Goal: Task Accomplishment & Management: Complete application form

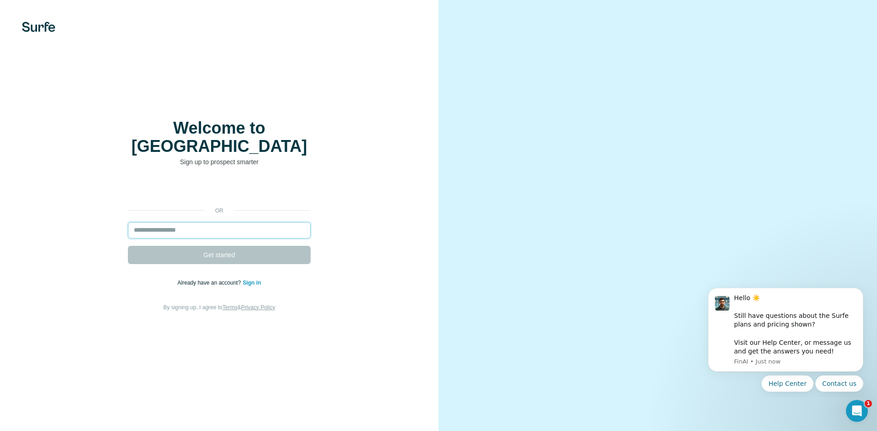
click at [251, 222] on input "email" at bounding box center [219, 230] width 183 height 16
paste input "**********"
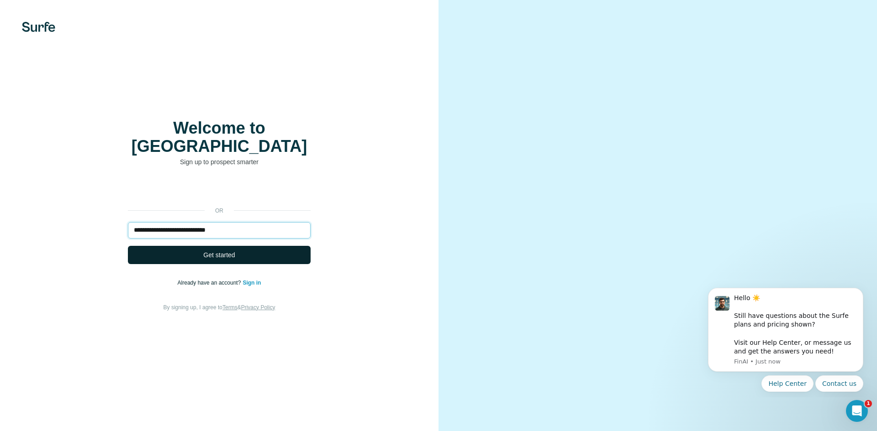
type input "**********"
click at [240, 246] on button "Get started" at bounding box center [219, 255] width 183 height 18
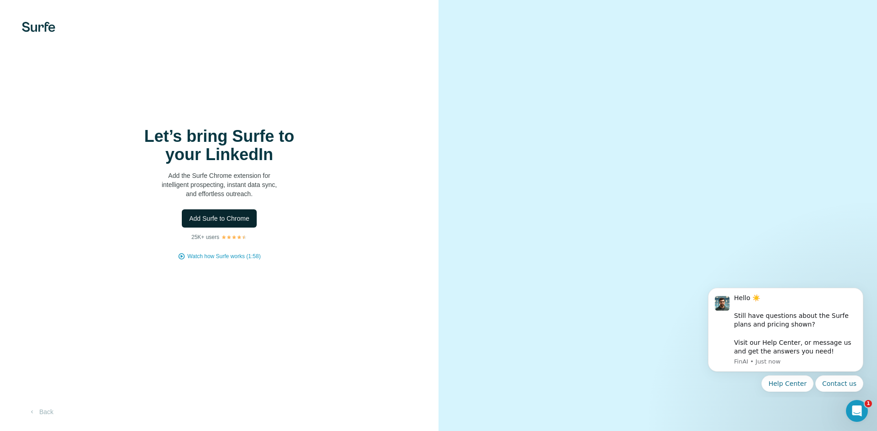
click at [218, 221] on span "Add Surfe to Chrome" at bounding box center [219, 218] width 60 height 9
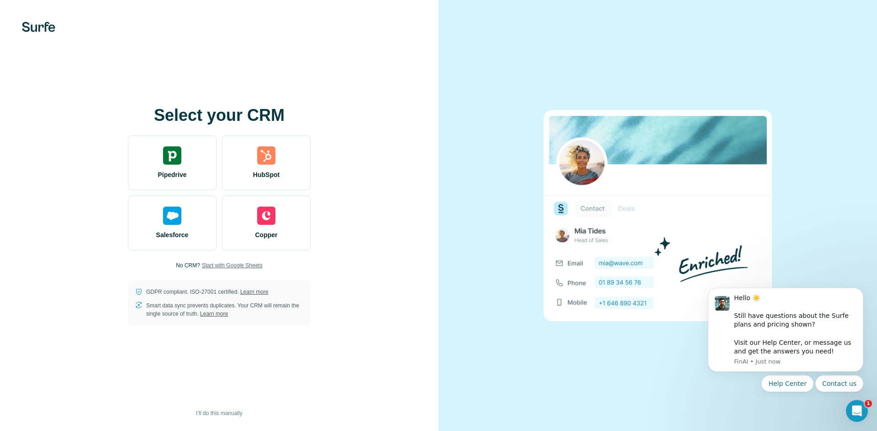
click at [230, 268] on span "Start with Google Sheets" at bounding box center [232, 266] width 61 height 8
drag, startPoint x: 176, startPoint y: 296, endPoint x: 219, endPoint y: 290, distance: 43.3
click at [219, 290] on div "GDPR compliant. ISO-27001 certified. Learn more Smart data sync prevents duplic…" at bounding box center [219, 303] width 183 height 45
click at [236, 273] on div "Select your CRM Pipedrive HubSpot Salesforce Copper No CRM? Start with Google S…" at bounding box center [219, 215] width 402 height 219
click at [253, 266] on span "Start with Google Sheets" at bounding box center [232, 266] width 61 height 8
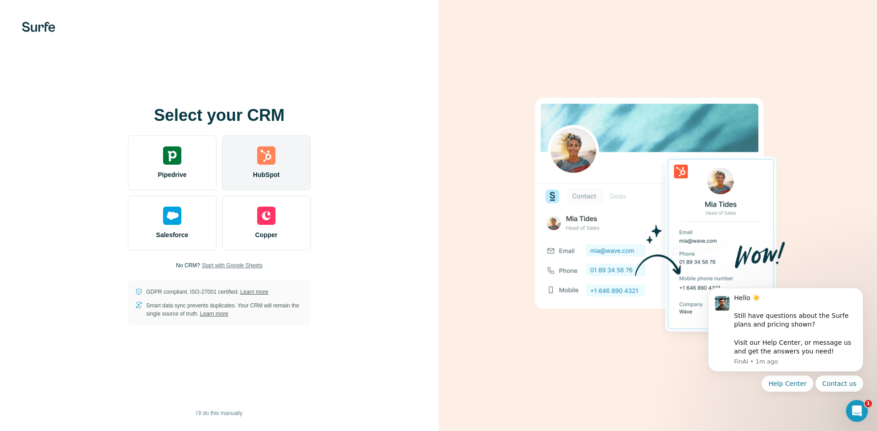
click at [277, 180] on div "HubSpot" at bounding box center [266, 163] width 89 height 55
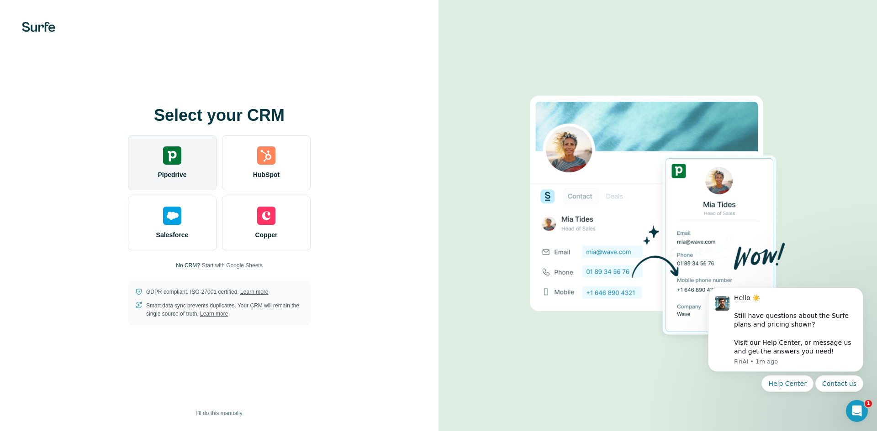
click at [192, 161] on div "Pipedrive" at bounding box center [172, 163] width 89 height 55
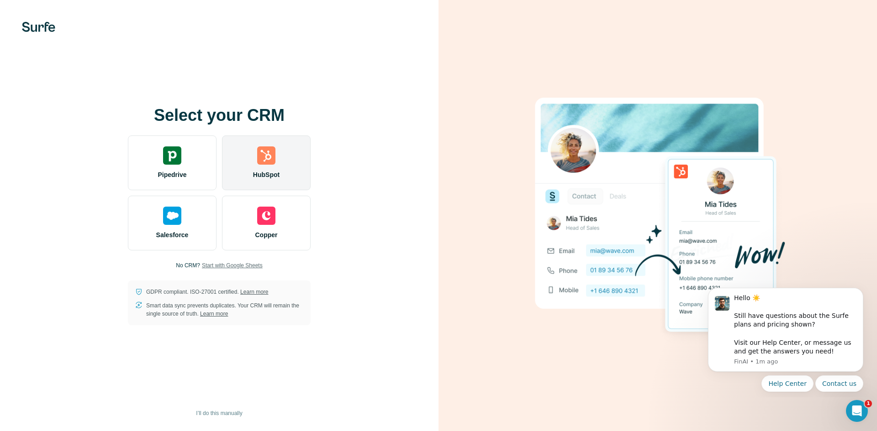
click at [289, 165] on div "HubSpot" at bounding box center [266, 163] width 89 height 55
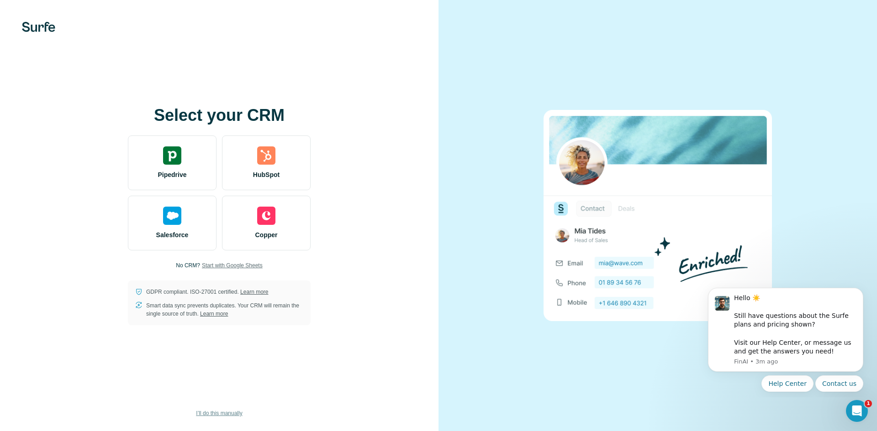
click at [213, 413] on span "I’ll do this manually" at bounding box center [219, 414] width 46 height 8
